Goal: Task Accomplishment & Management: Manage account settings

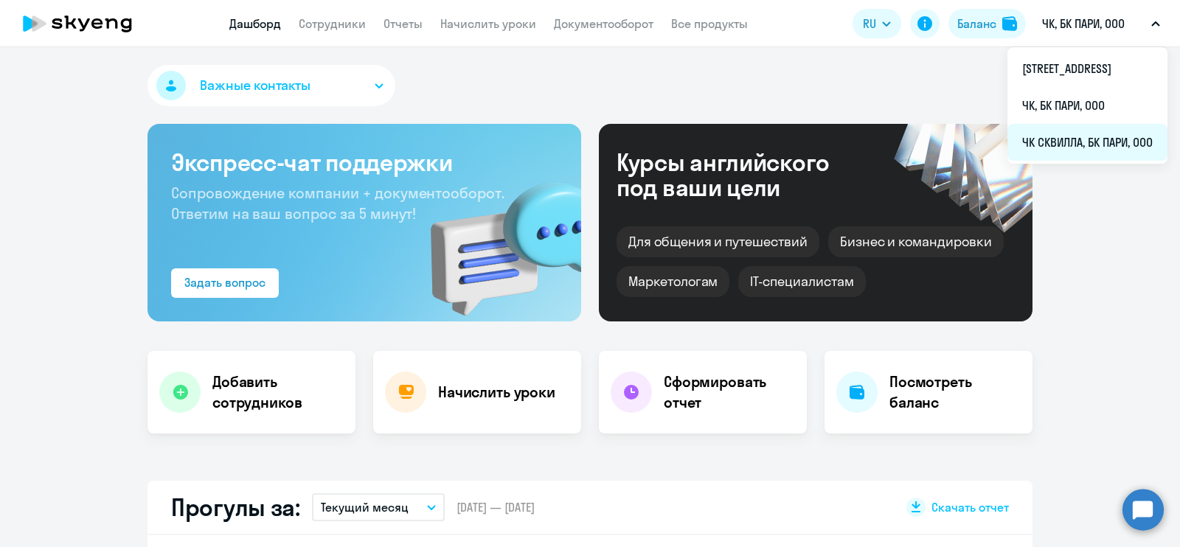
click at [1008, 156] on li "ЧК СКВИЛЛА, БК ПАРИ, ООО" at bounding box center [1088, 142] width 160 height 37
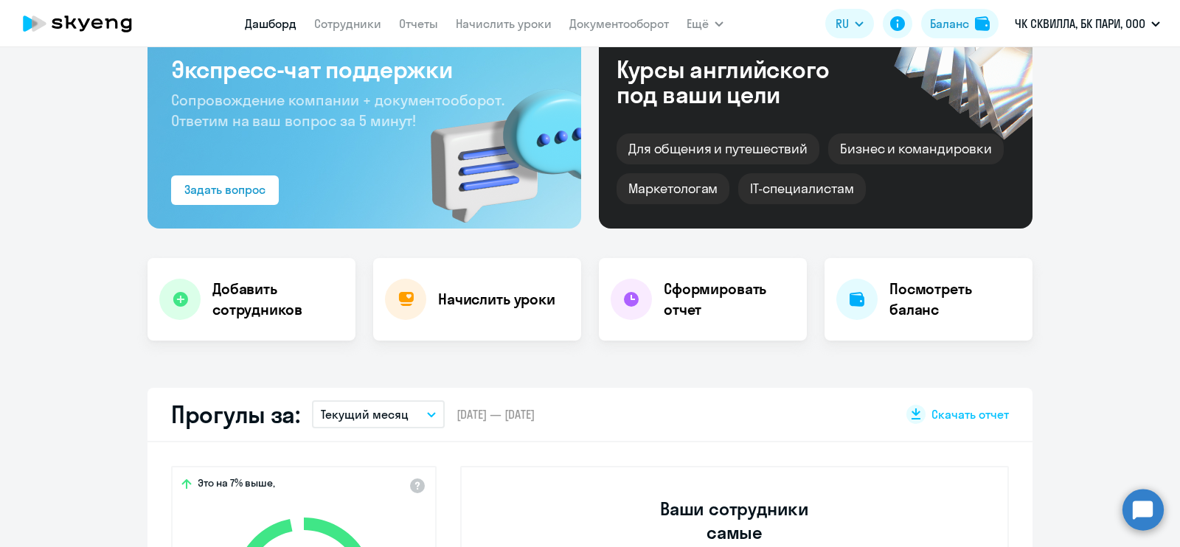
scroll to position [184, 0]
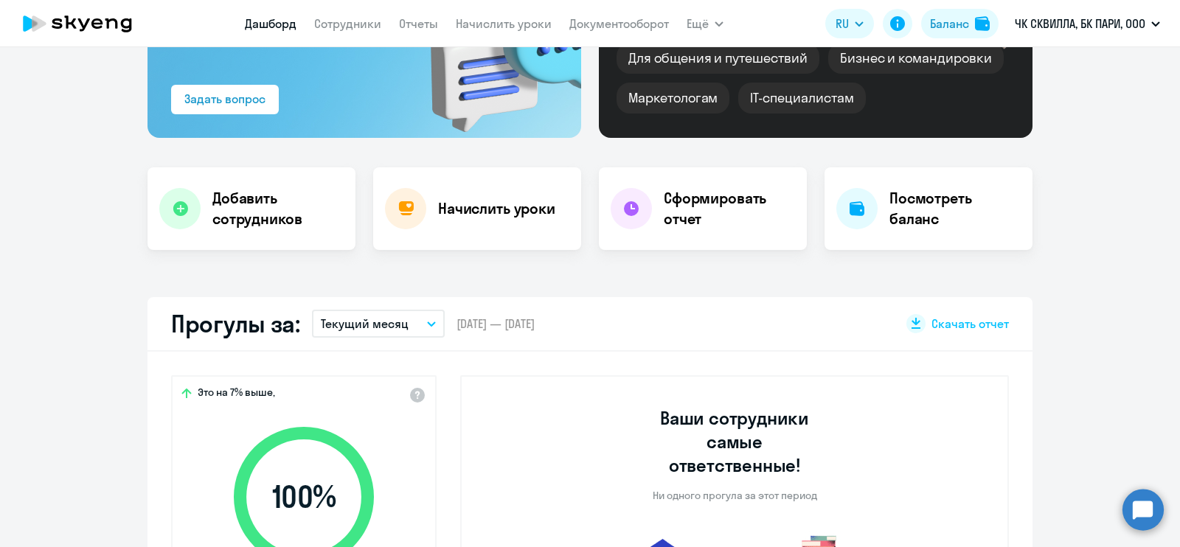
click at [354, 15] on app-menu-item-link "Сотрудники" at bounding box center [347, 24] width 67 height 18
select select "30"
click at [353, 21] on link "Сотрудники" at bounding box center [347, 23] width 67 height 15
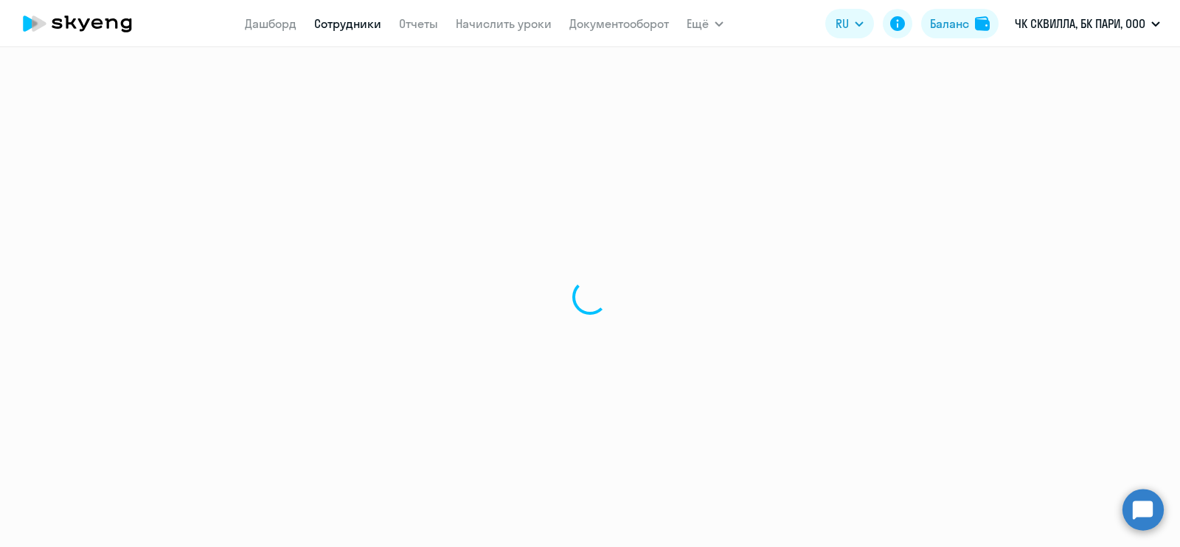
select select "30"
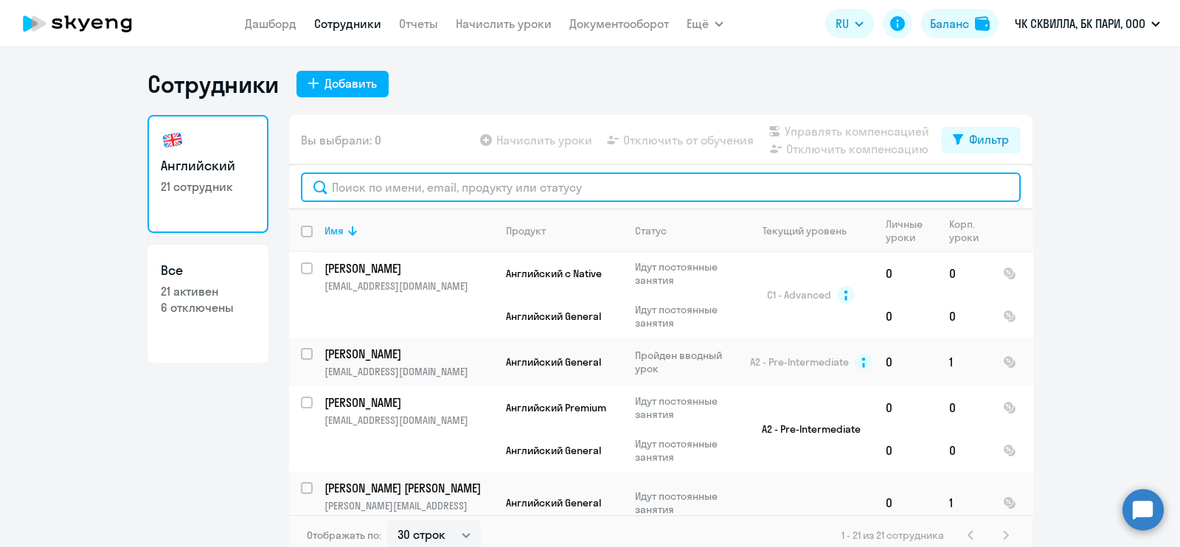
click at [411, 184] on input "text" at bounding box center [661, 188] width 720 height 30
type input "су"
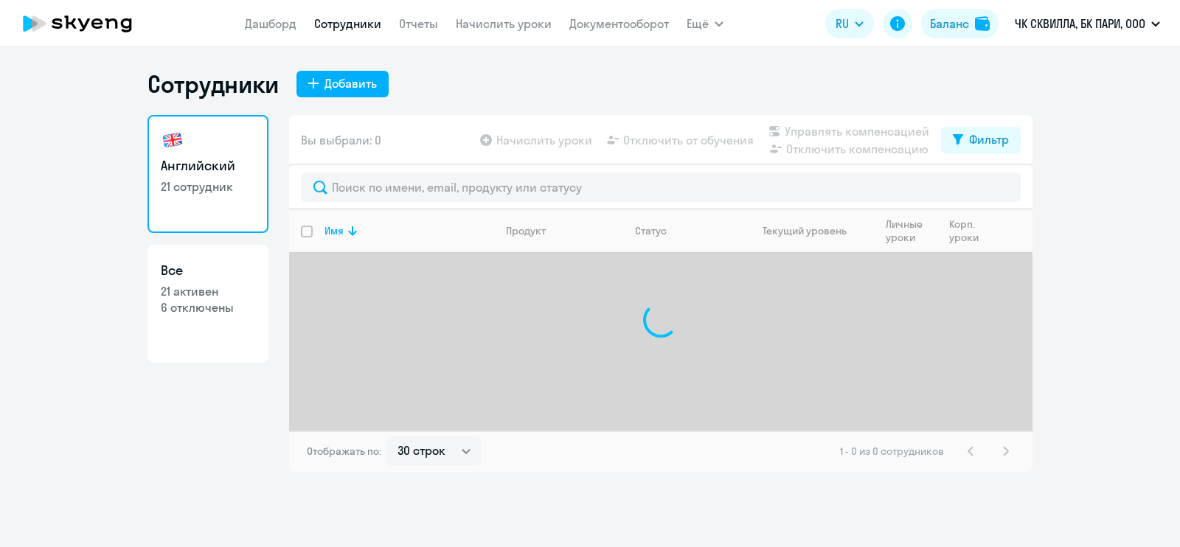
select select "30"
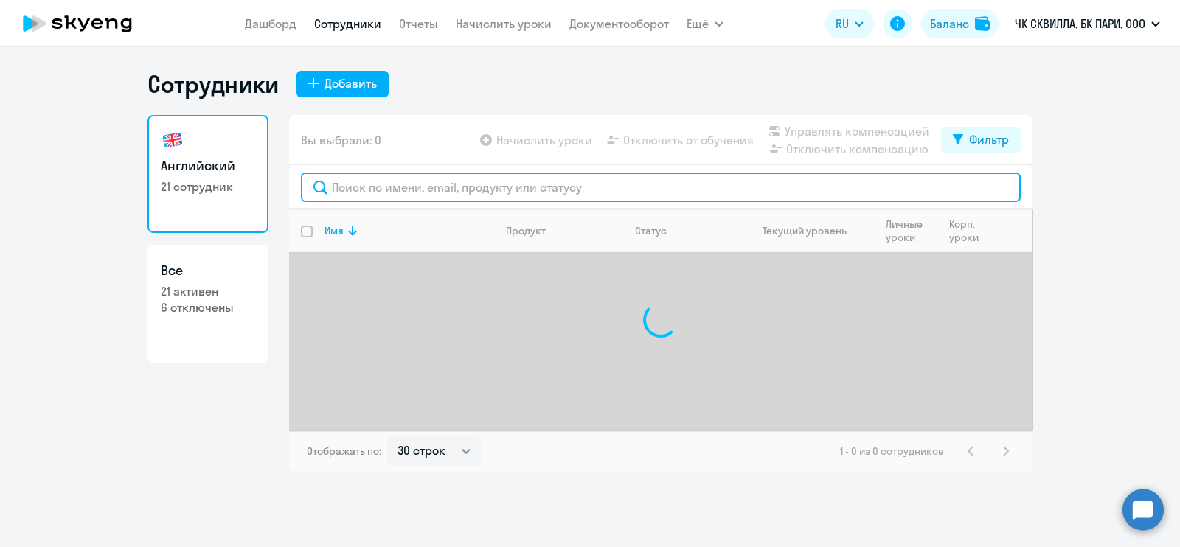
click at [467, 190] on input "text" at bounding box center [661, 188] width 720 height 30
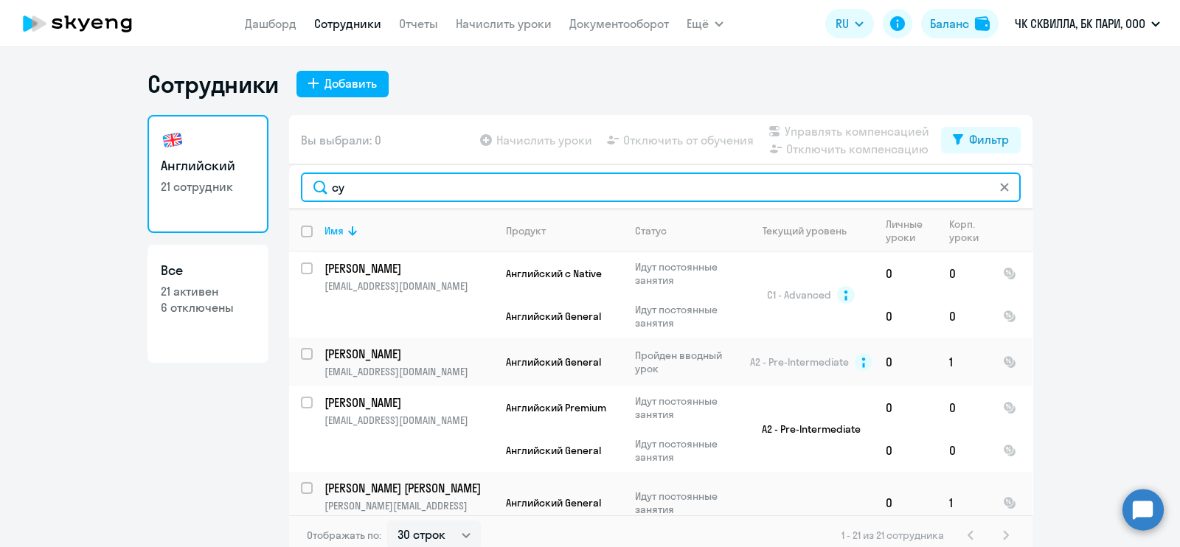
type input "сух"
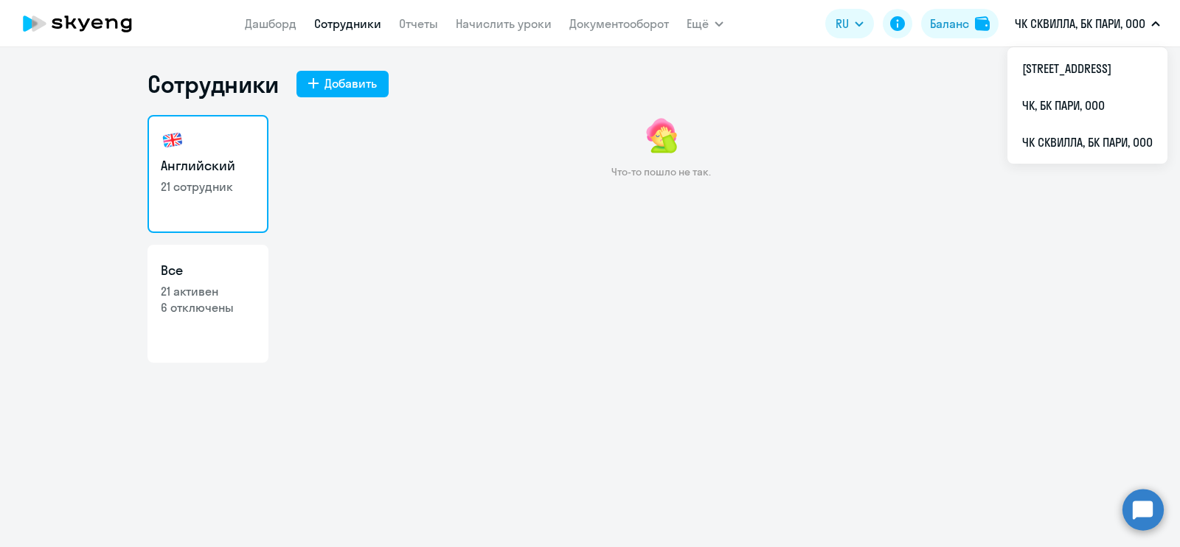
click at [1085, 24] on p "ЧК СКВИЛЛА, БК ПАРИ, ООО" at bounding box center [1080, 24] width 131 height 18
click at [1026, 153] on li "ЧК СКВИЛЛА, БК ПАРИ, ООО" at bounding box center [1088, 142] width 160 height 37
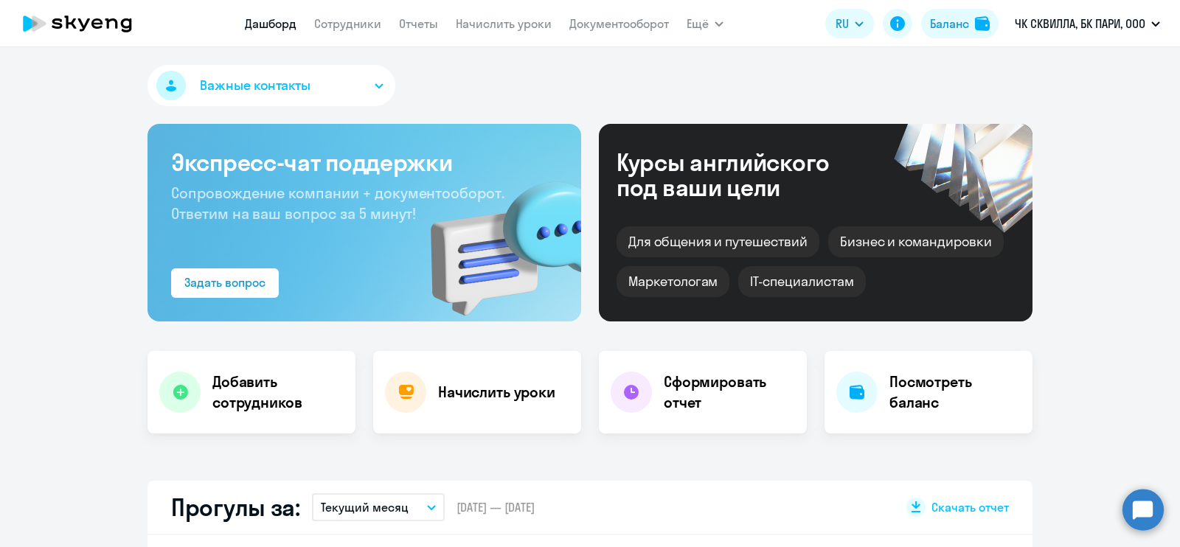
click at [347, 31] on nav "Дашборд Сотрудники Отчеты Начислить уроки Документооборот" at bounding box center [457, 24] width 424 height 30
click at [347, 29] on link "Сотрудники" at bounding box center [347, 23] width 67 height 15
select select "30"
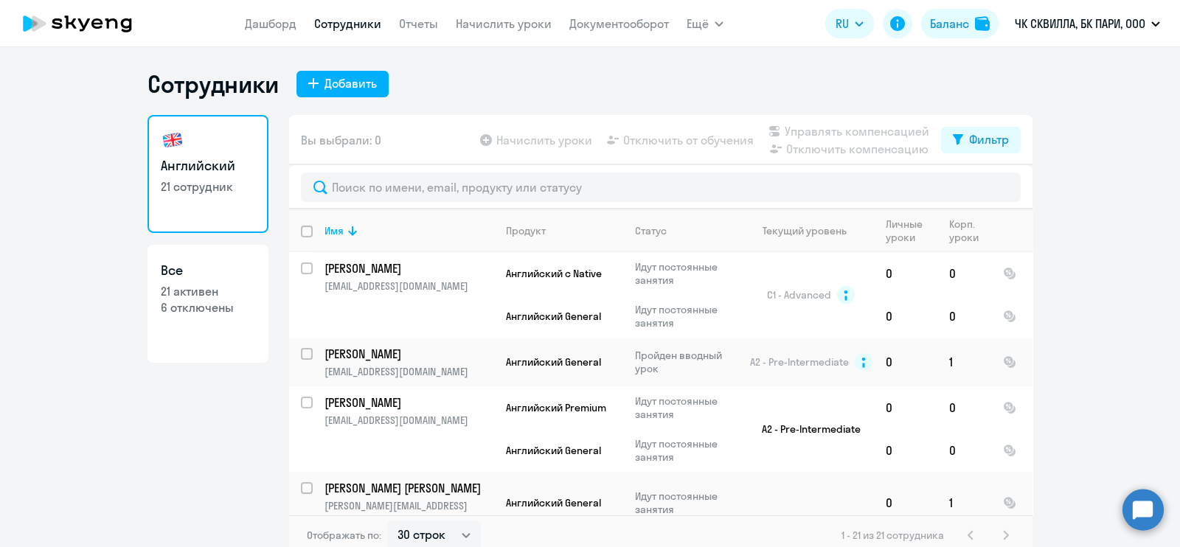
click at [1091, 205] on ng-component "Сотрудники Добавить Английский 21 сотрудник Все 21 активен 6 отключены Вы выбра…" at bounding box center [590, 312] width 1180 height 487
click at [302, 398] on input "select row 14566145" at bounding box center [316, 412] width 30 height 30
checkbox input "true"
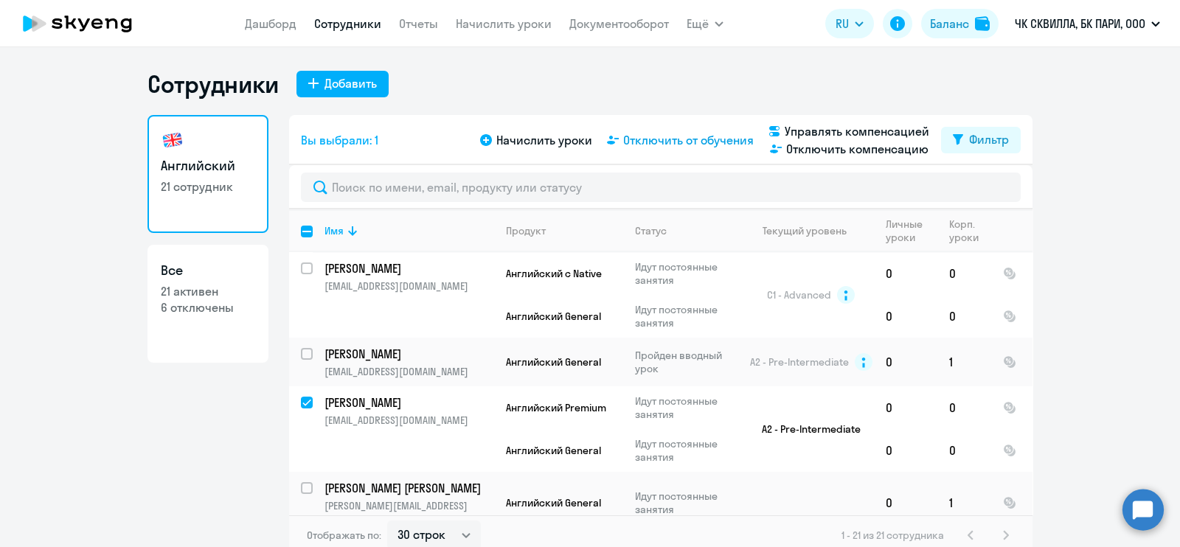
click at [663, 137] on span "Отключить от обучения" at bounding box center [688, 140] width 131 height 18
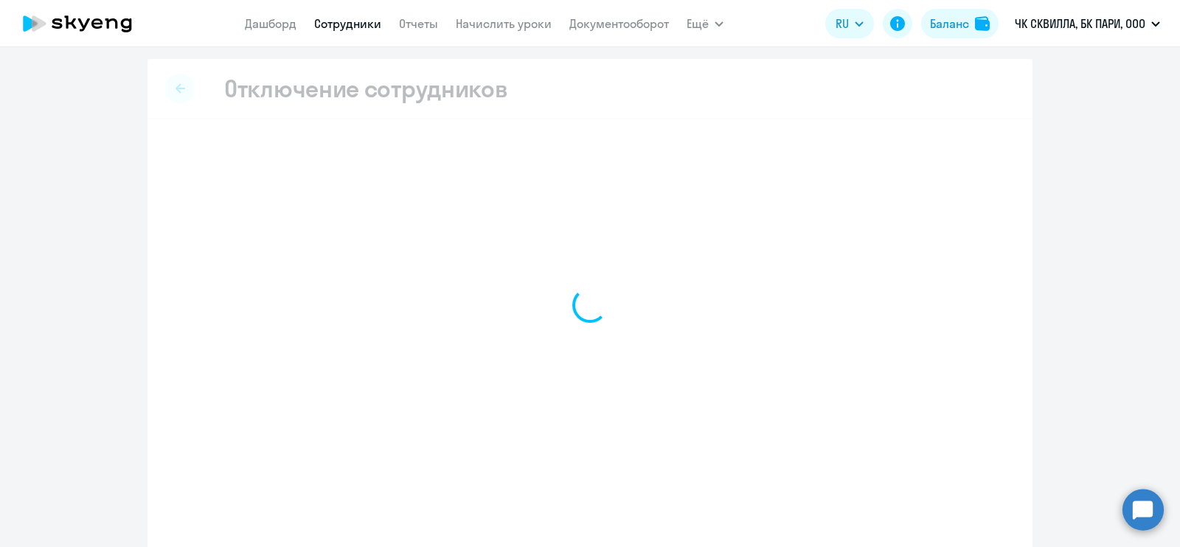
select select "all"
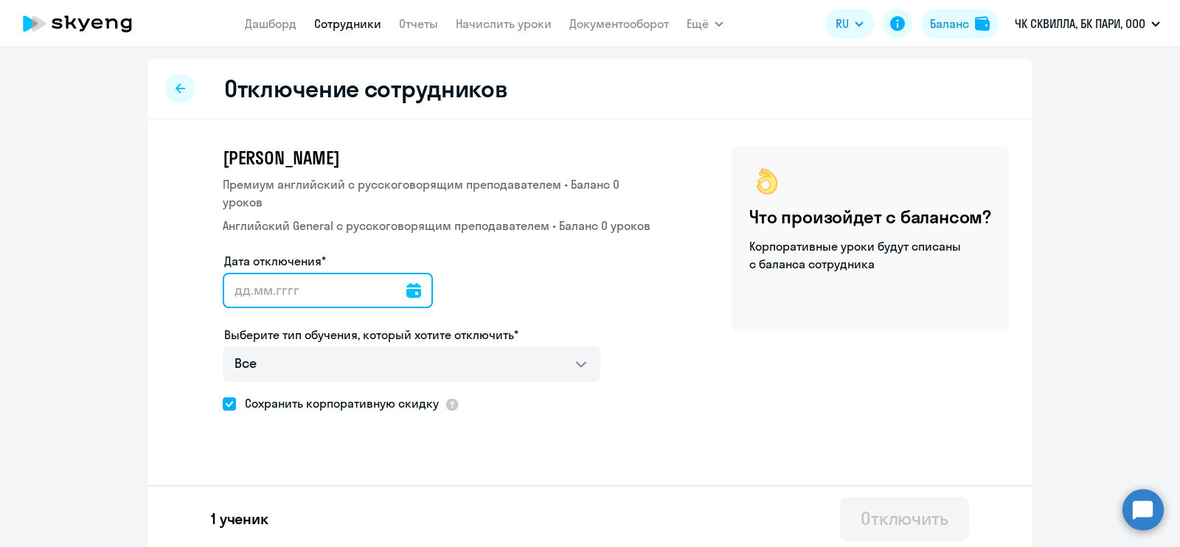
click at [369, 282] on input "Дата отключения*" at bounding box center [328, 290] width 210 height 35
click at [387, 286] on input "Дата отключения*" at bounding box center [328, 290] width 210 height 35
click at [406, 291] on input "Дата отключения*" at bounding box center [328, 290] width 210 height 35
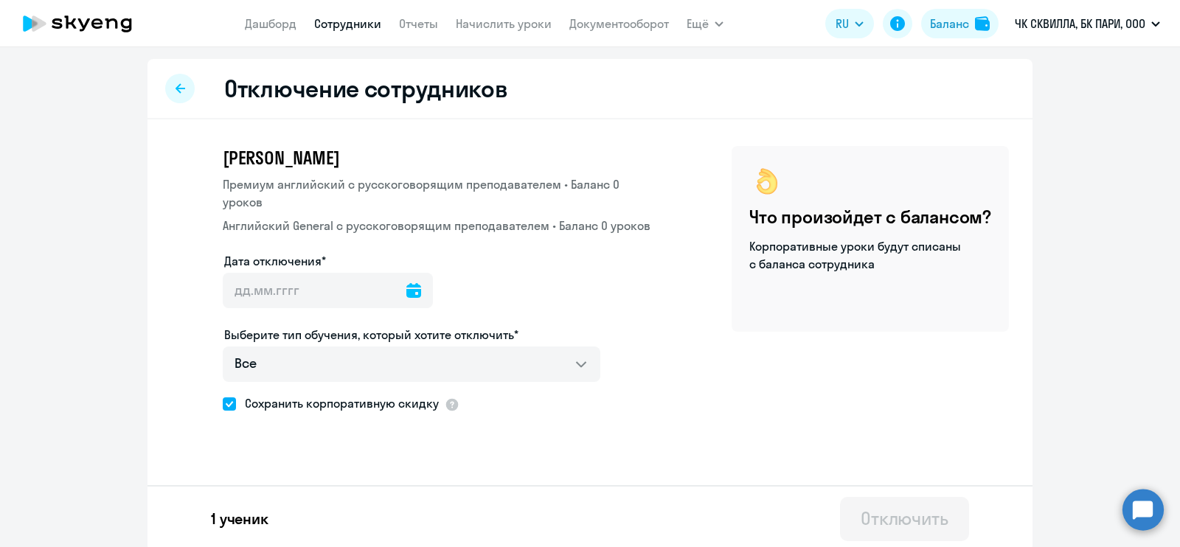
click at [406, 291] on icon at bounding box center [413, 290] width 15 height 15
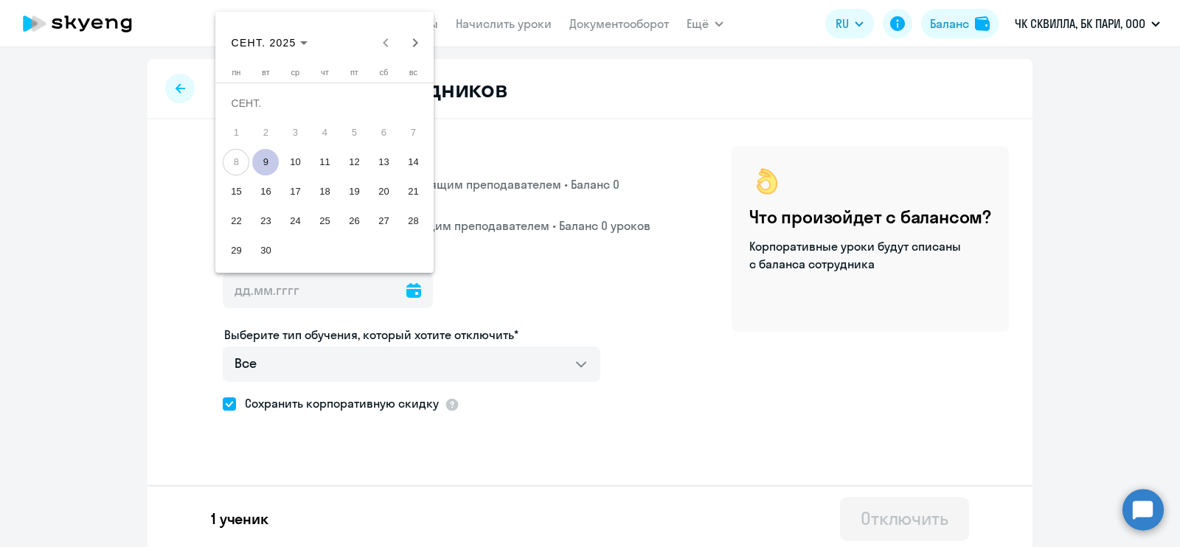
click at [292, 167] on span "10" at bounding box center [295, 162] width 27 height 27
type input "10.09.2025"
type input "10.9.2025"
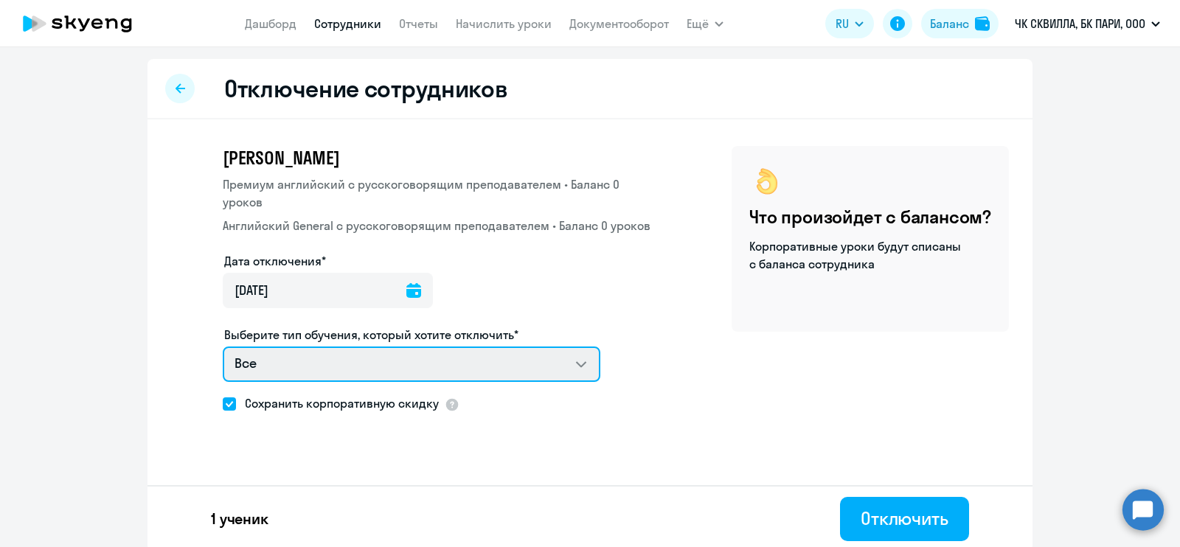
click at [474, 367] on select "Все Премиум английский с русскоговорящим преподавателем Английский General с ру…" at bounding box center [412, 364] width 378 height 35
click at [223, 347] on select "Все Премиум английский с русскоговорящим преподавателем Английский General с ру…" at bounding box center [412, 364] width 378 height 35
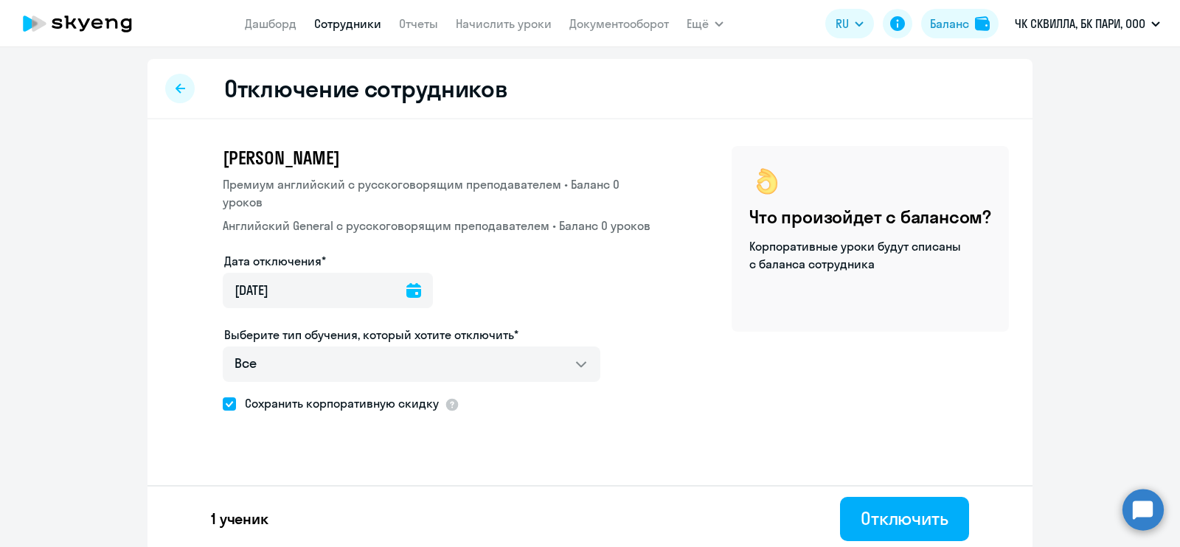
click at [620, 384] on div "Александр Александрович Тулаев Премиум английский с русскоговорящим преподавате…" at bounding box center [440, 281] width 434 height 270
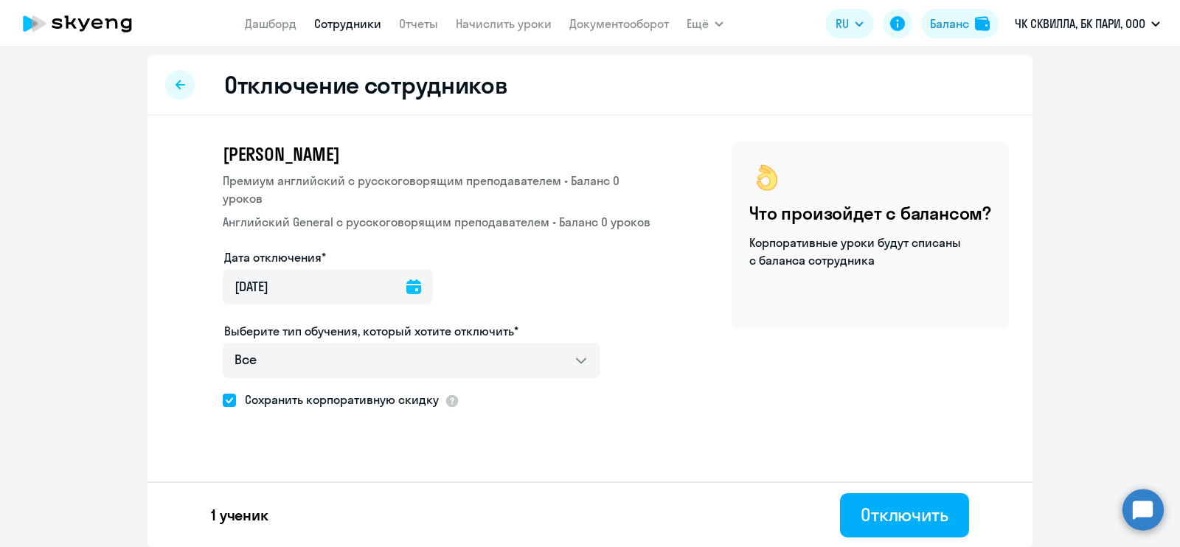
scroll to position [4, 0]
click at [888, 521] on div "Отключить" at bounding box center [905, 515] width 88 height 24
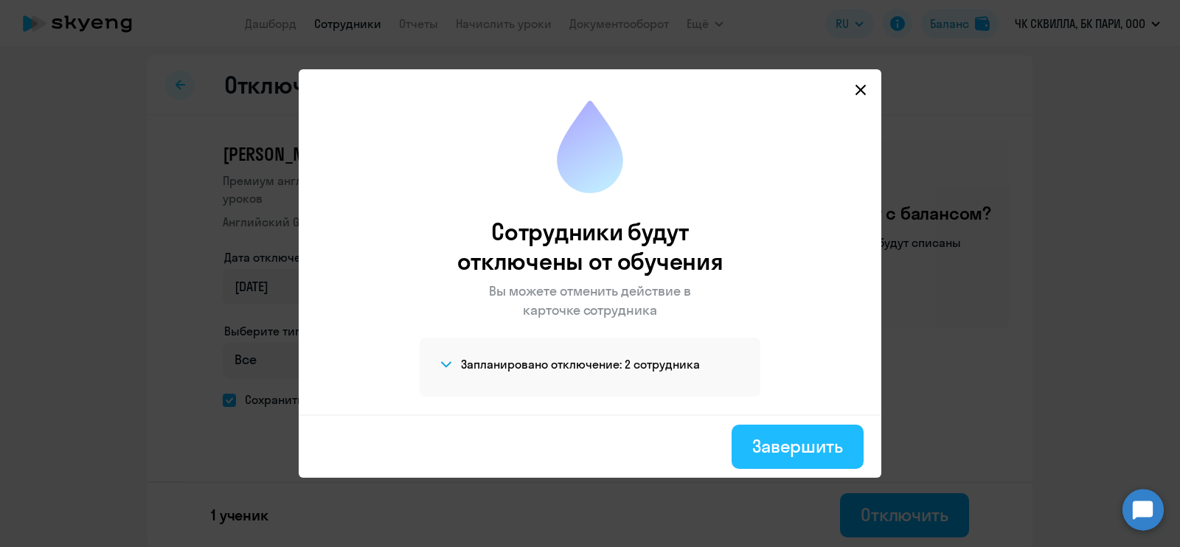
click at [830, 440] on div "Завершить" at bounding box center [797, 446] width 91 height 24
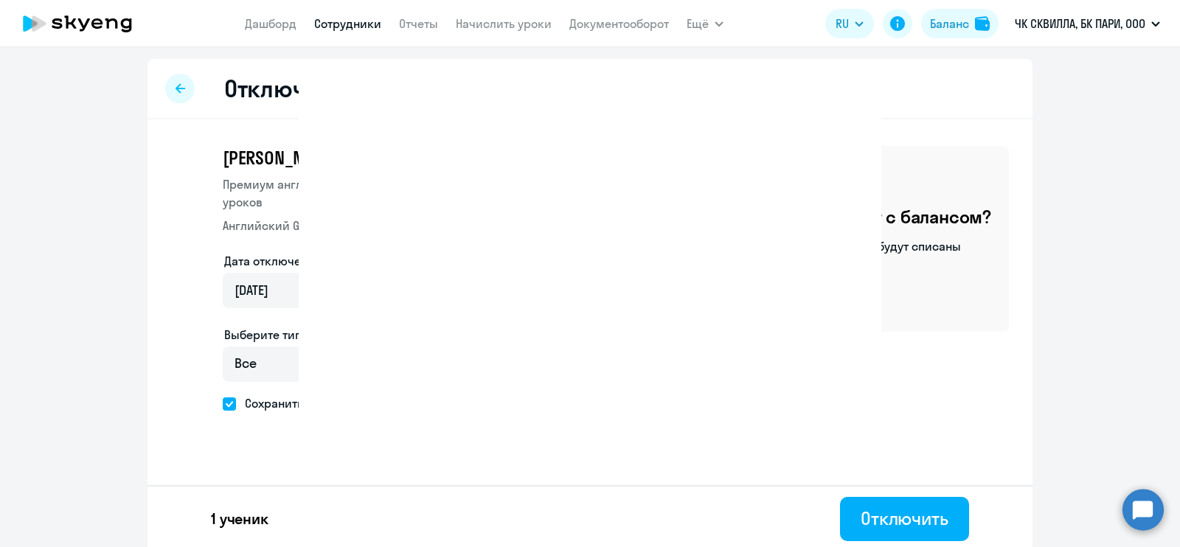
select select "30"
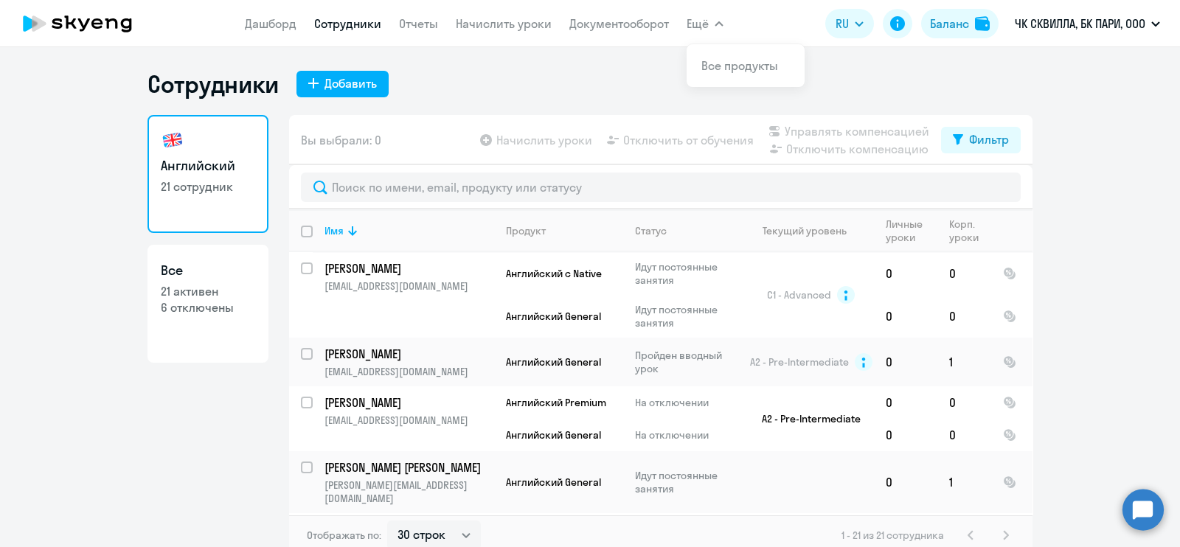
click at [693, 13] on button "Ещё" at bounding box center [705, 24] width 37 height 30
click at [701, 27] on span "Ещё" at bounding box center [698, 24] width 22 height 18
click at [594, 82] on div "Сотрудники Добавить" at bounding box center [590, 84] width 885 height 30
